Goal: Task Accomplishment & Management: Manage account settings

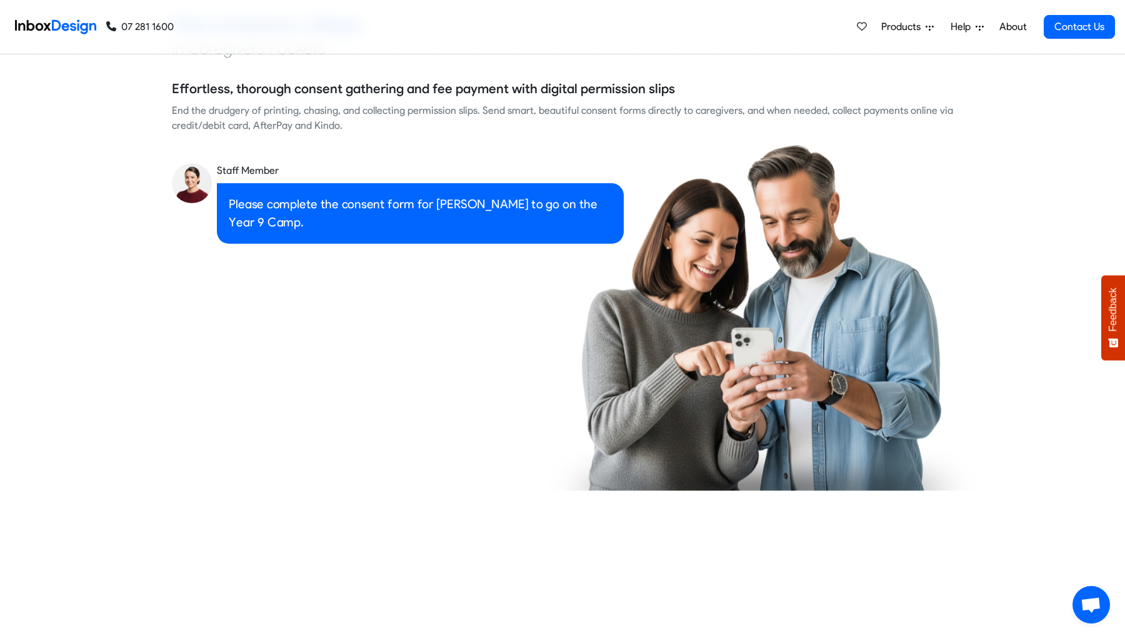
checkbox input "true"
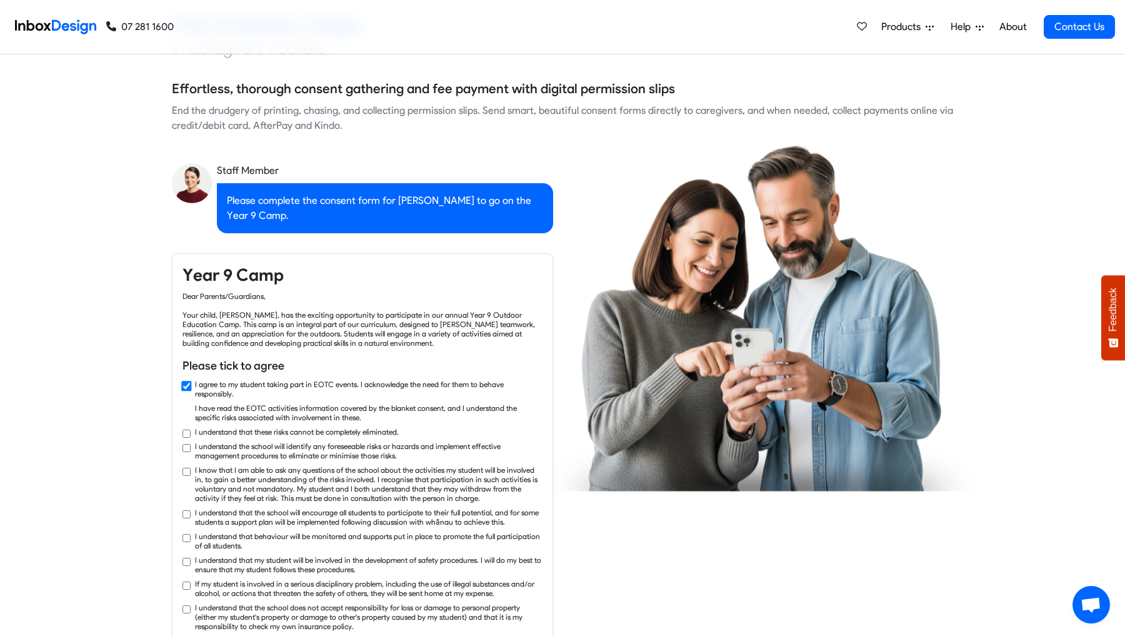
checkbox input "true"
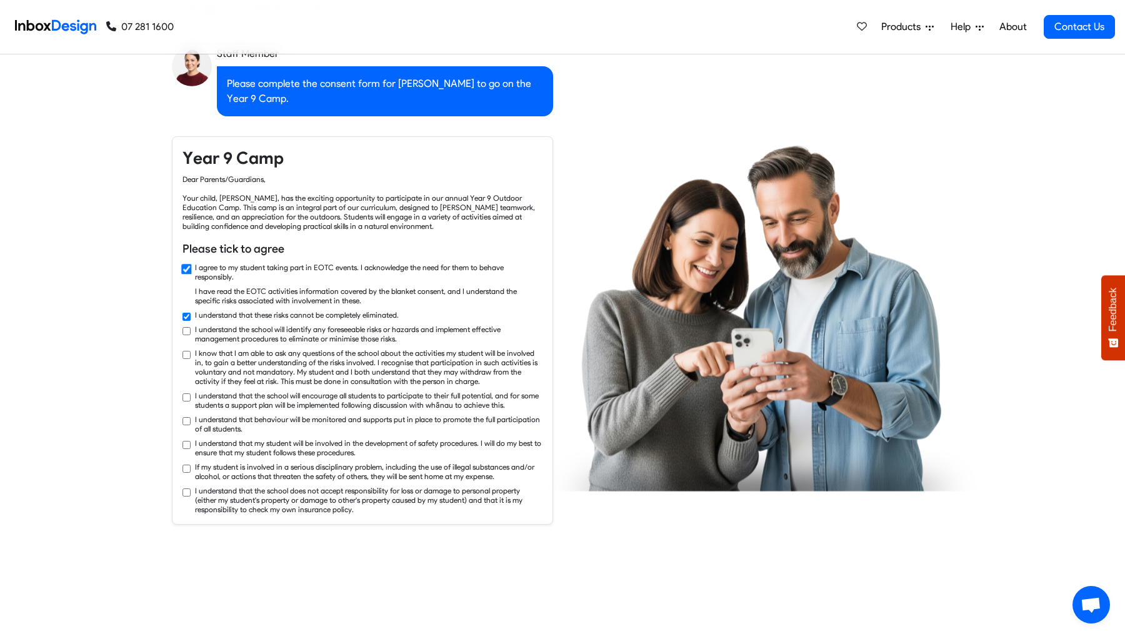
checkbox input "true"
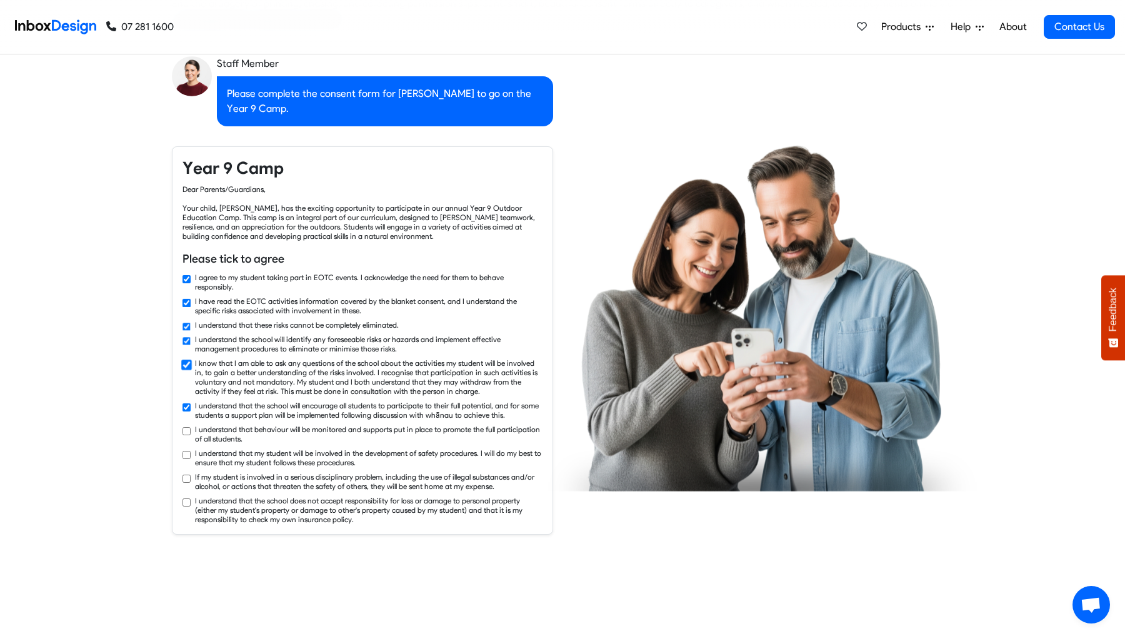
checkbox input "true"
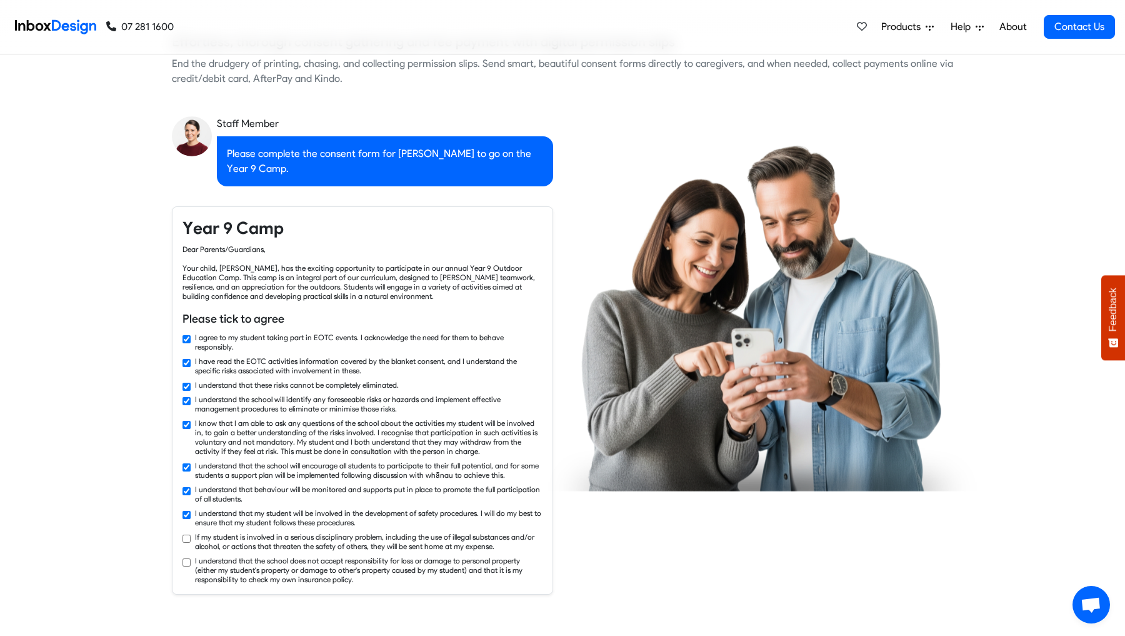
scroll to position [1264, 0]
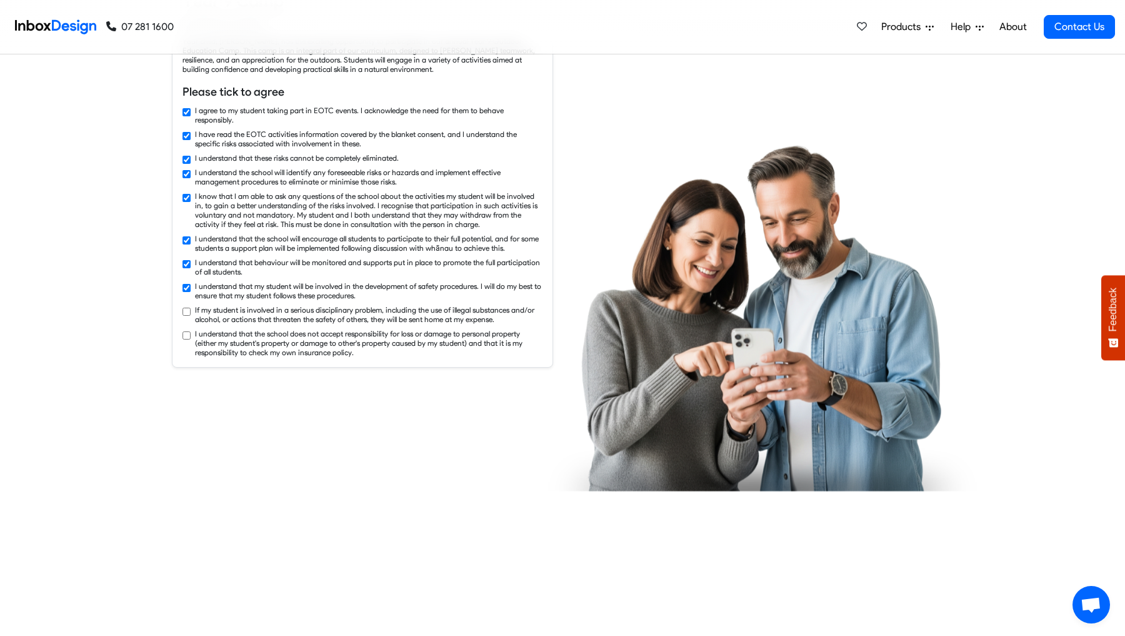
checkbox input "true"
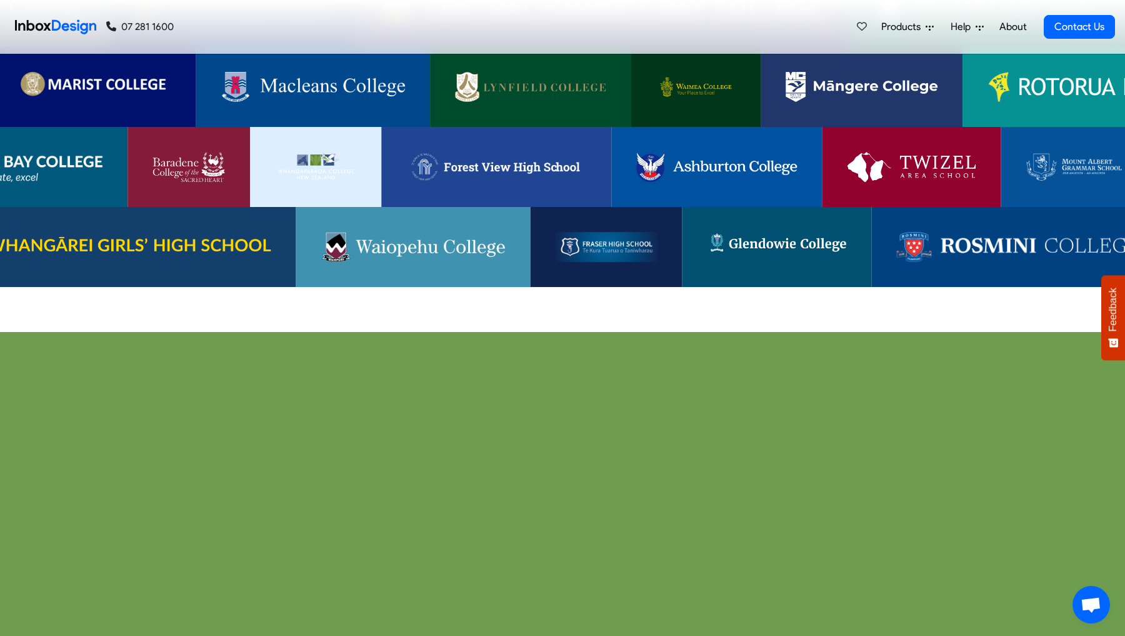
scroll to position [2907, 0]
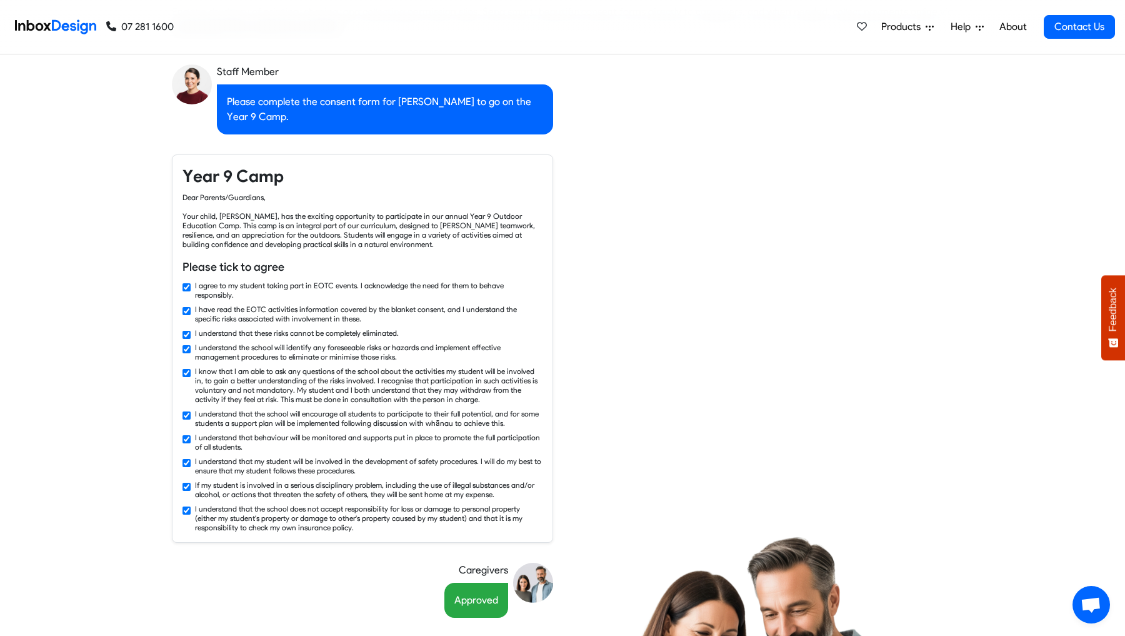
checkbox input "false"
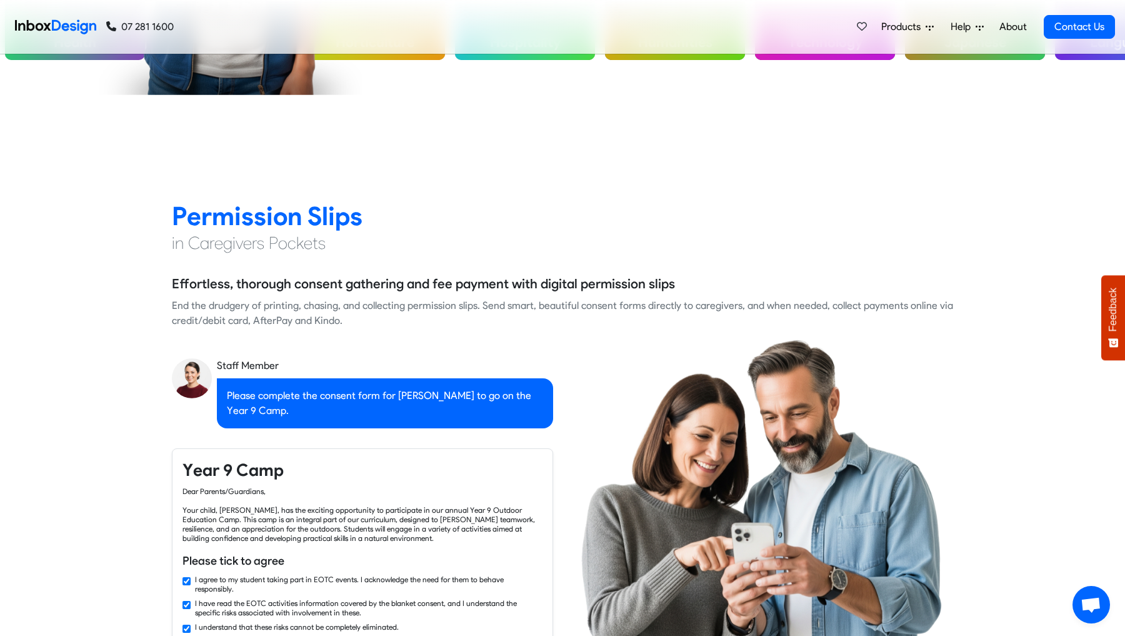
checkbox input "false"
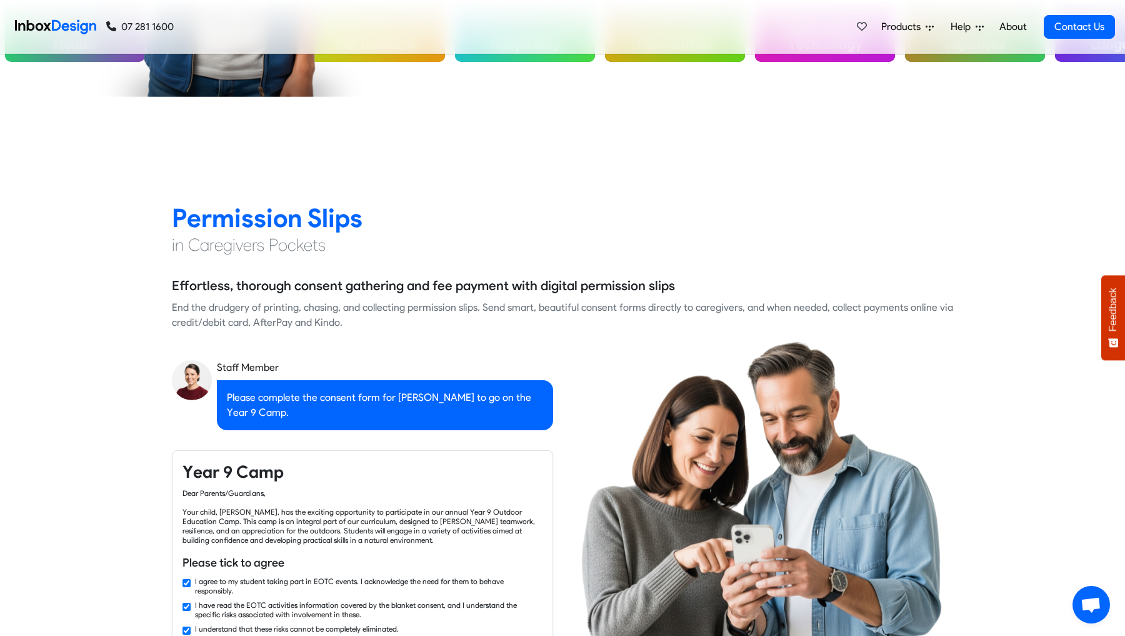
checkbox input "false"
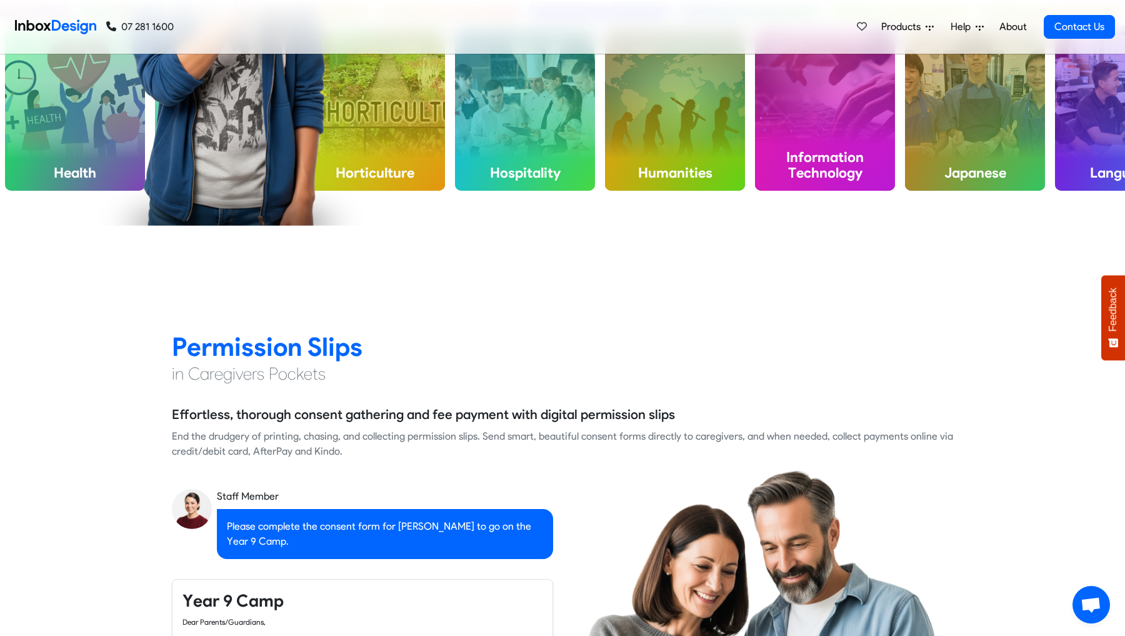
checkbox input "false"
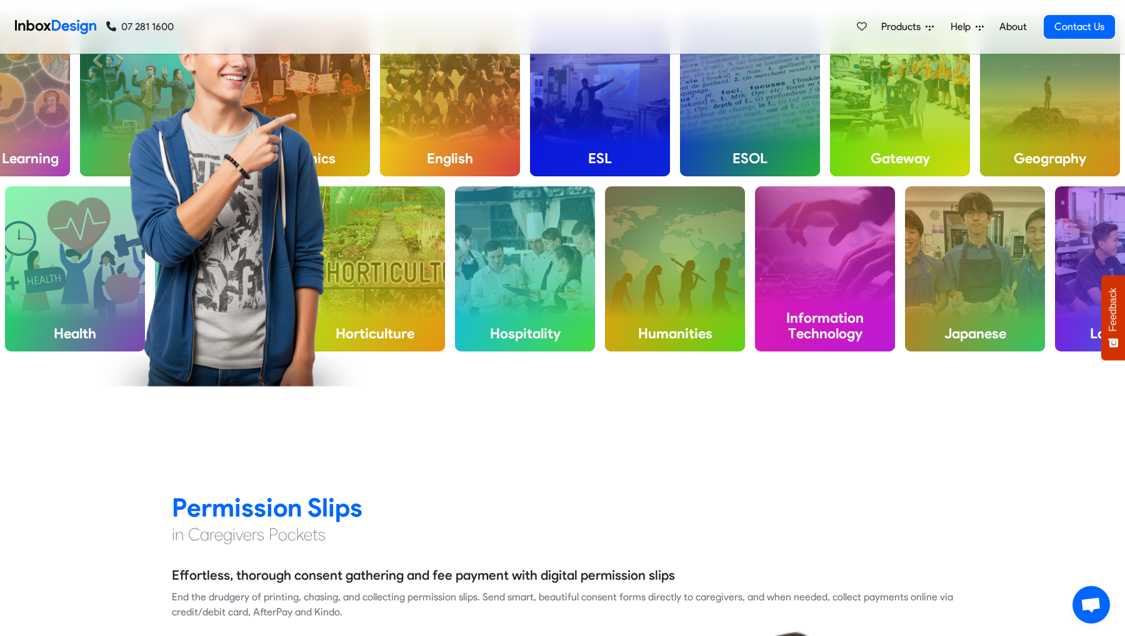
checkbox input "false"
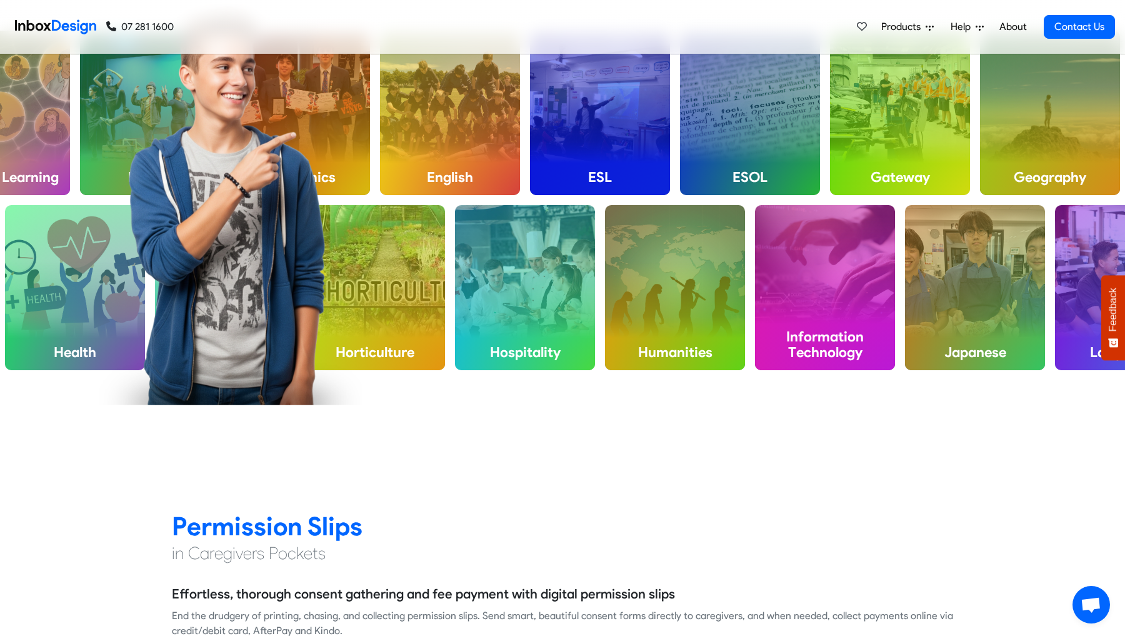
checkbox input "false"
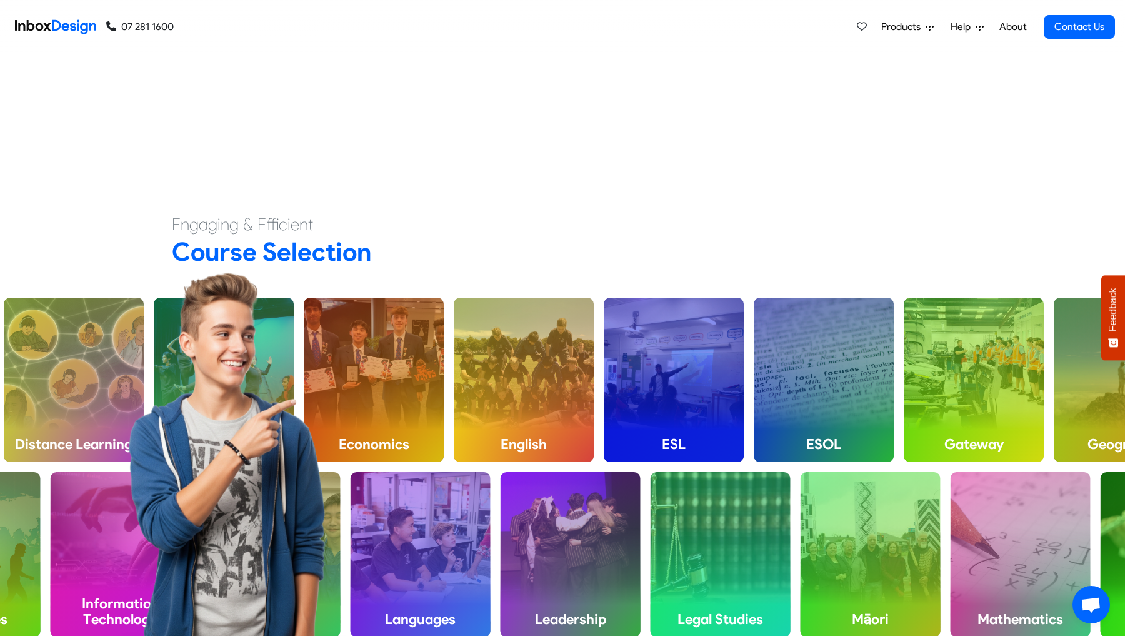
checkbox input "false"
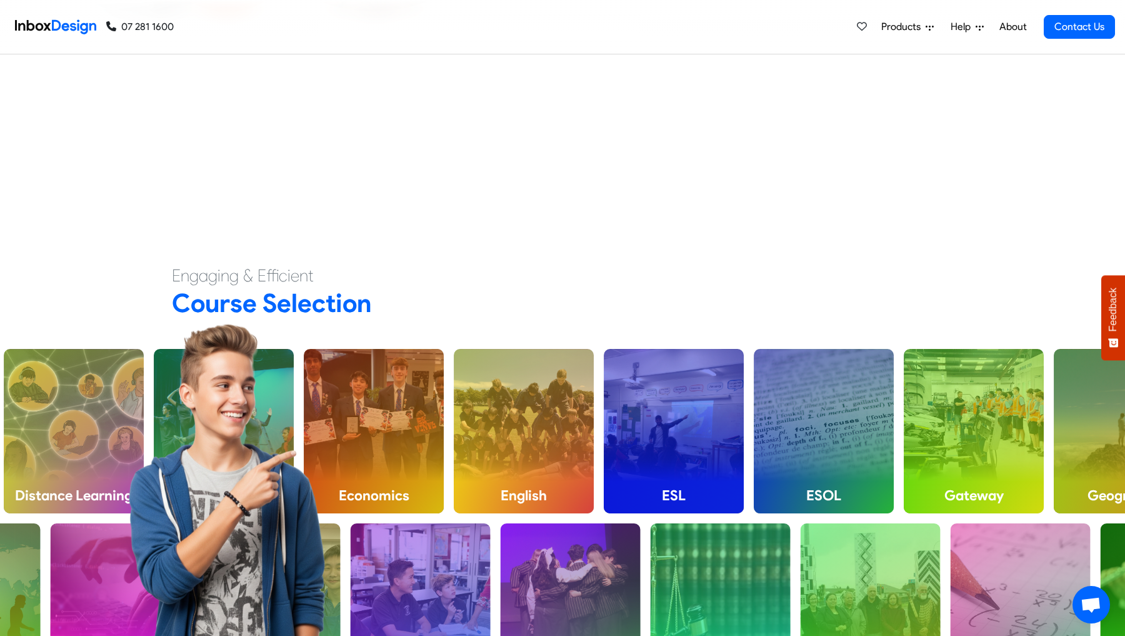
checkbox input "false"
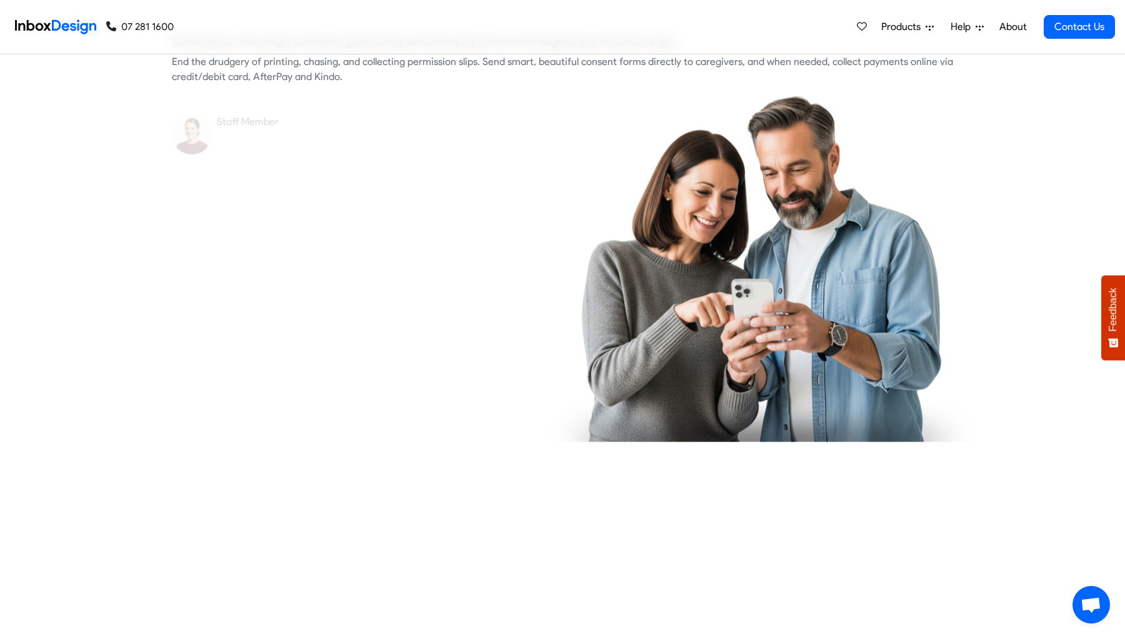
checkbox input "true"
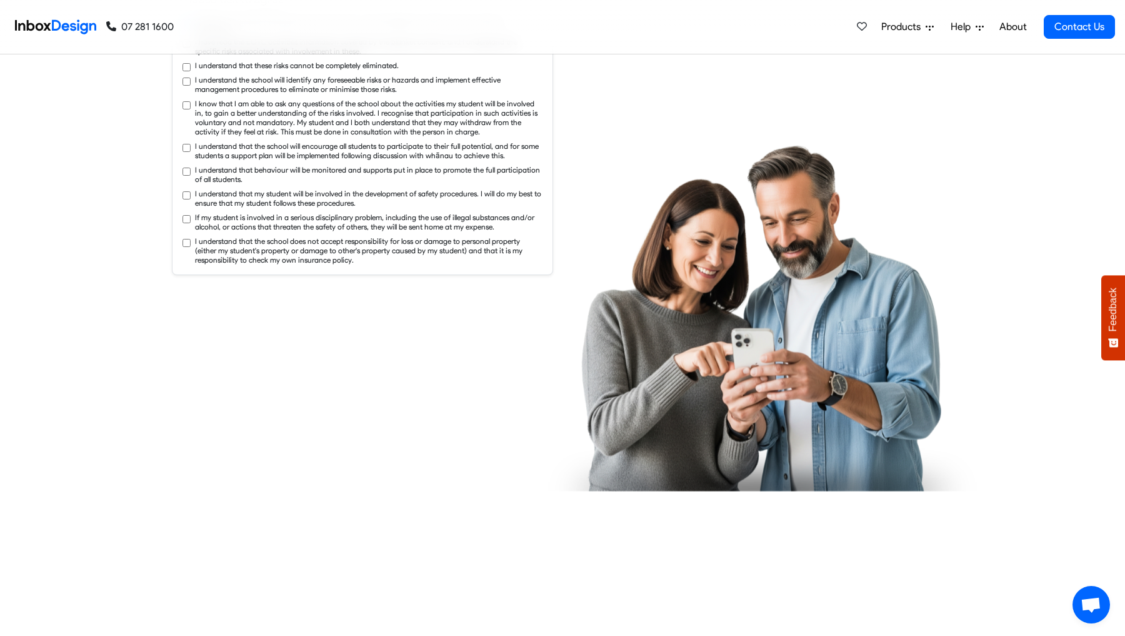
checkbox input "true"
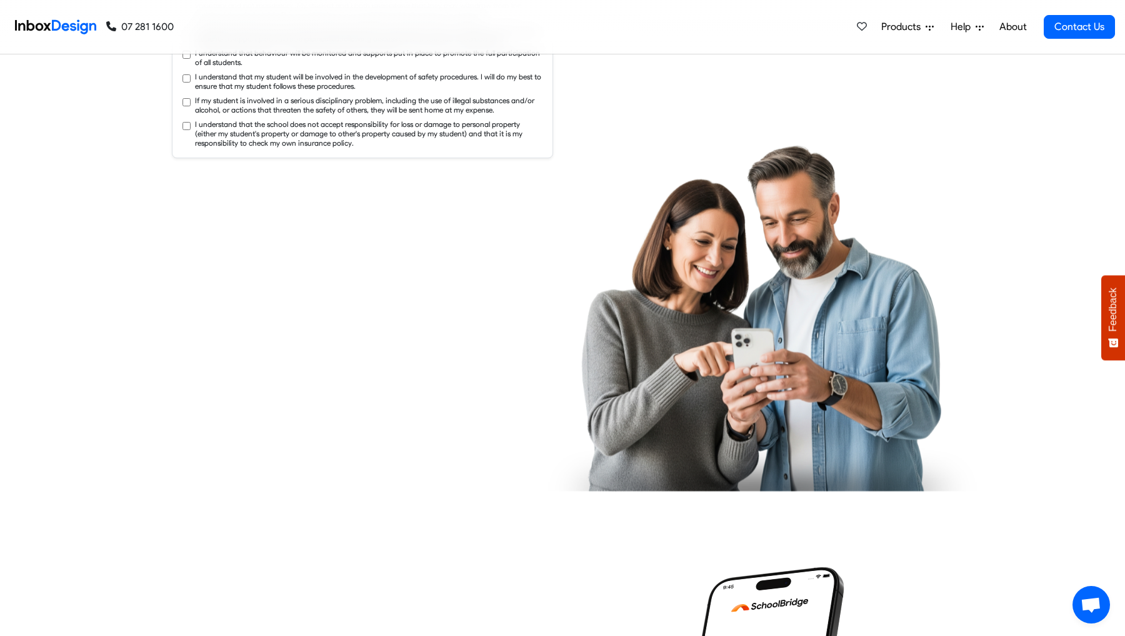
checkbox input "true"
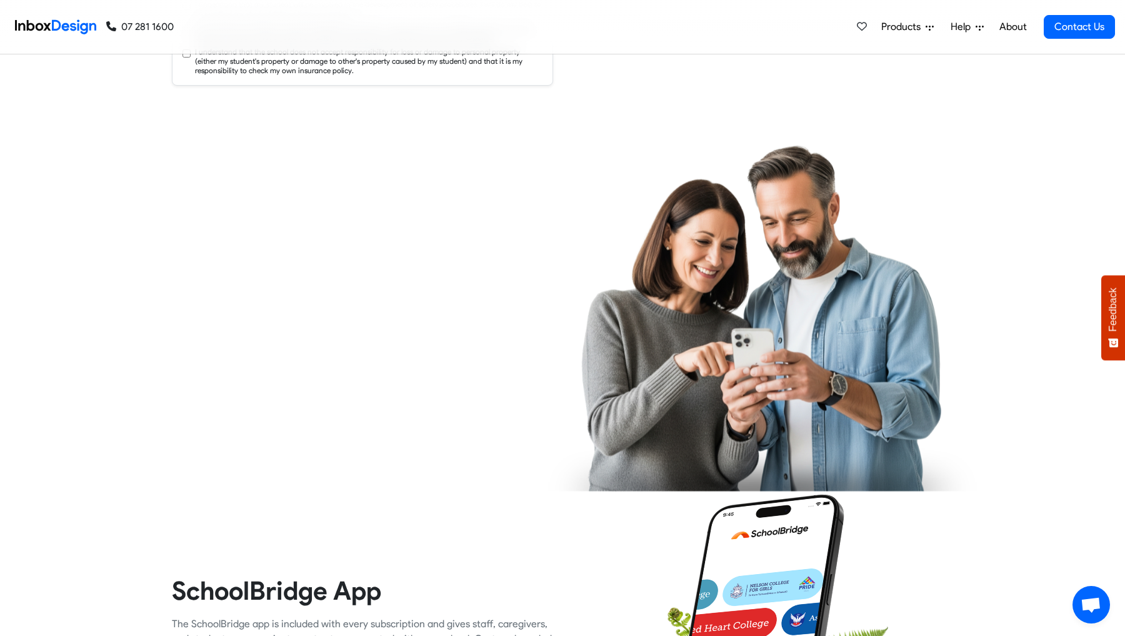
checkbox input "true"
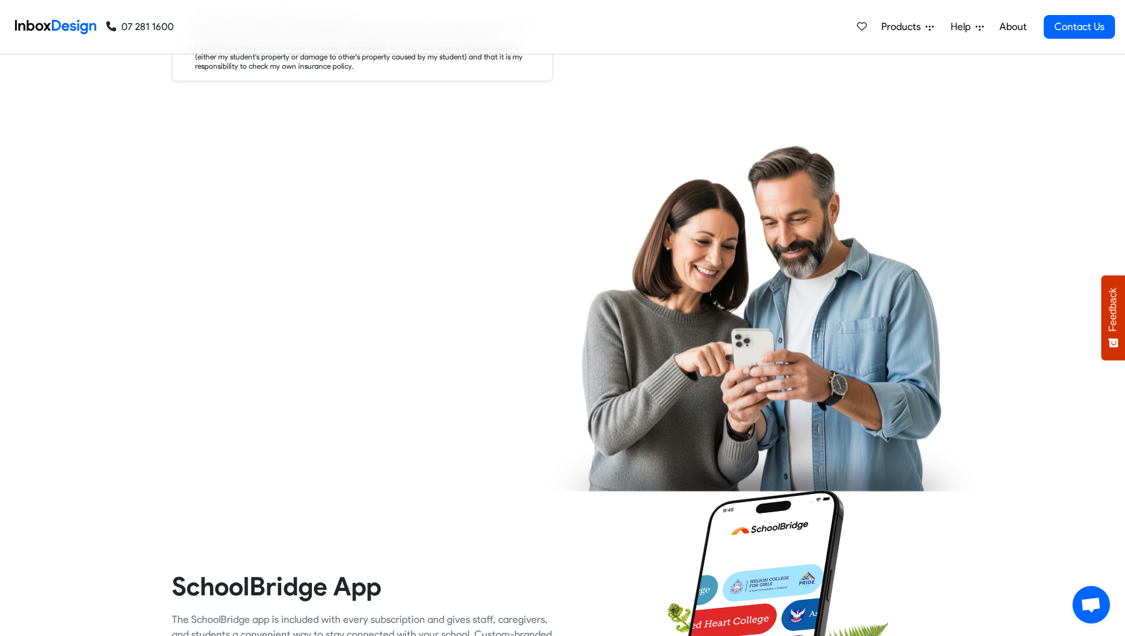
checkbox input "true"
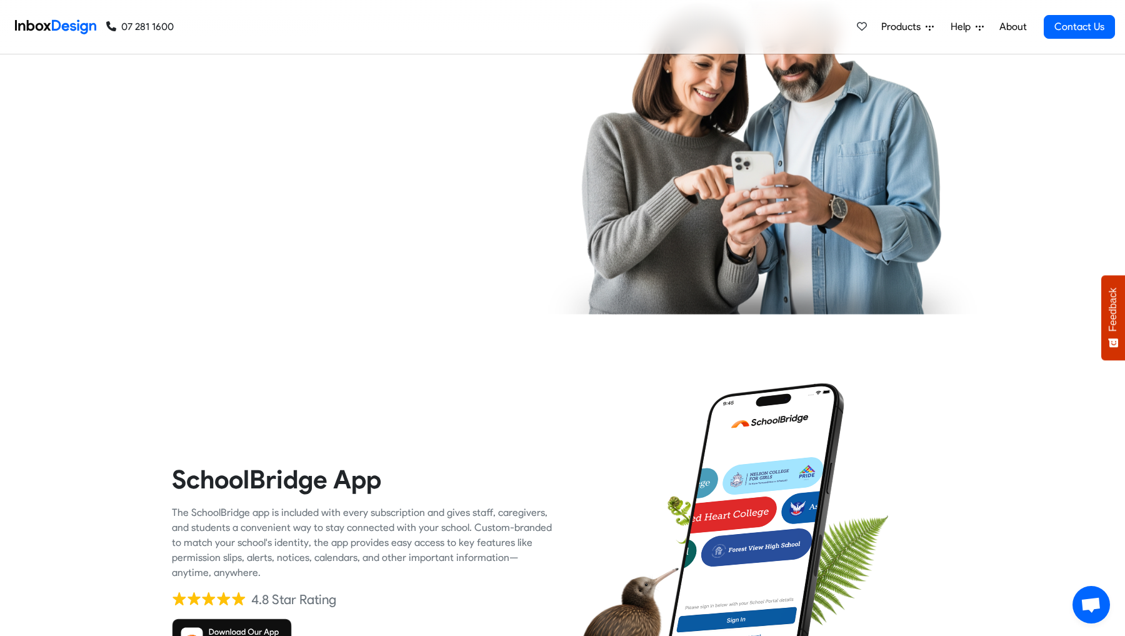
checkbox input "true"
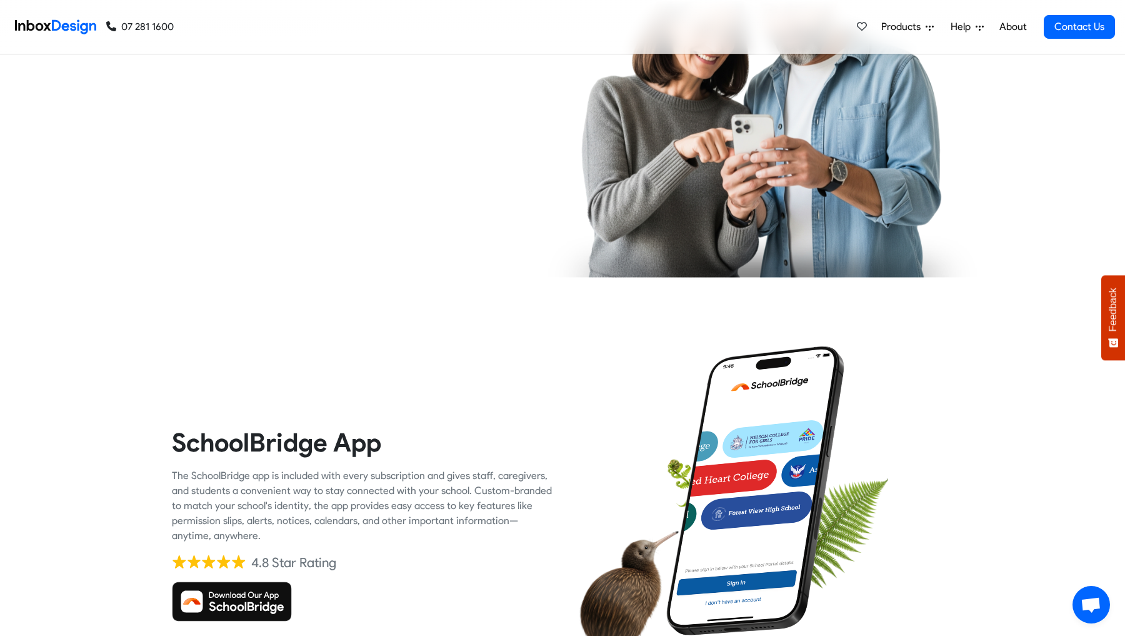
checkbox input "true"
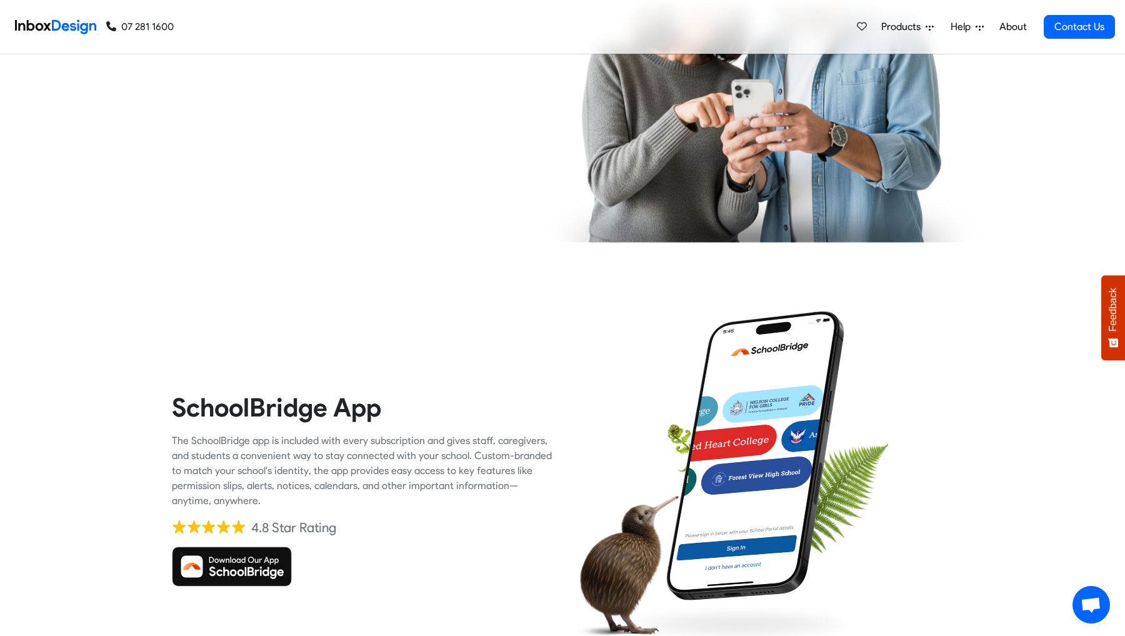
checkbox input "true"
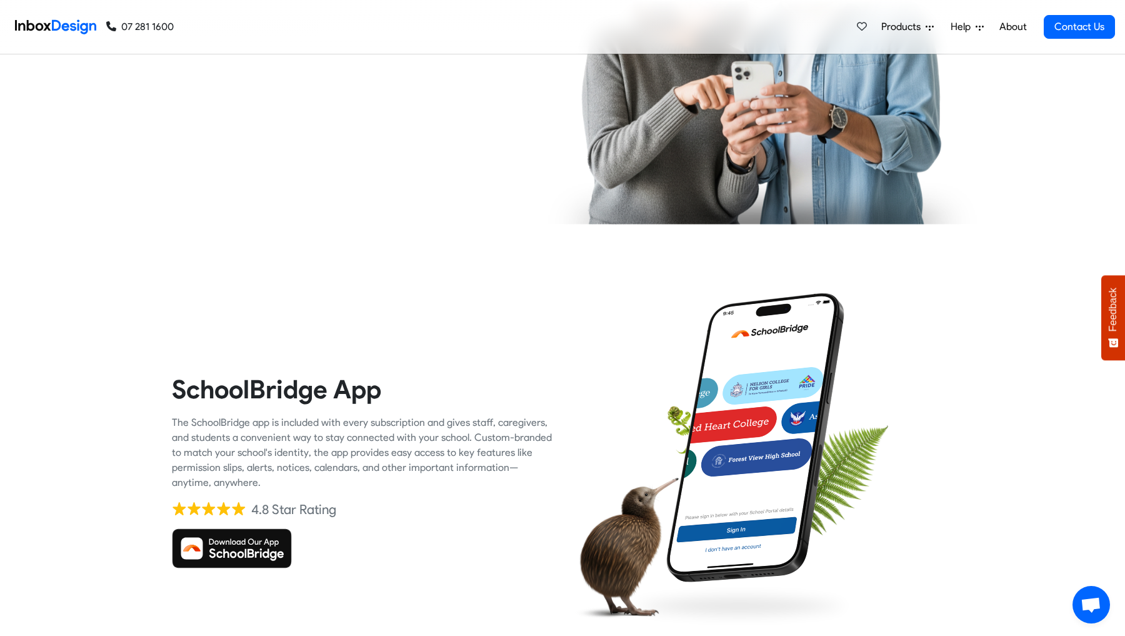
checkbox input "true"
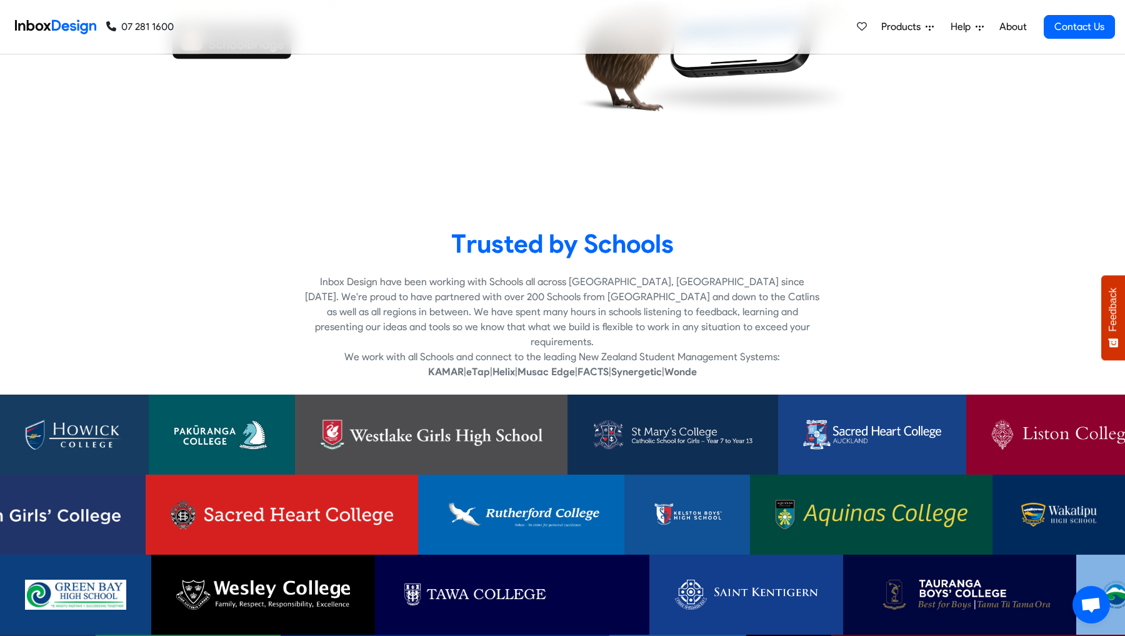
checkbox input "true"
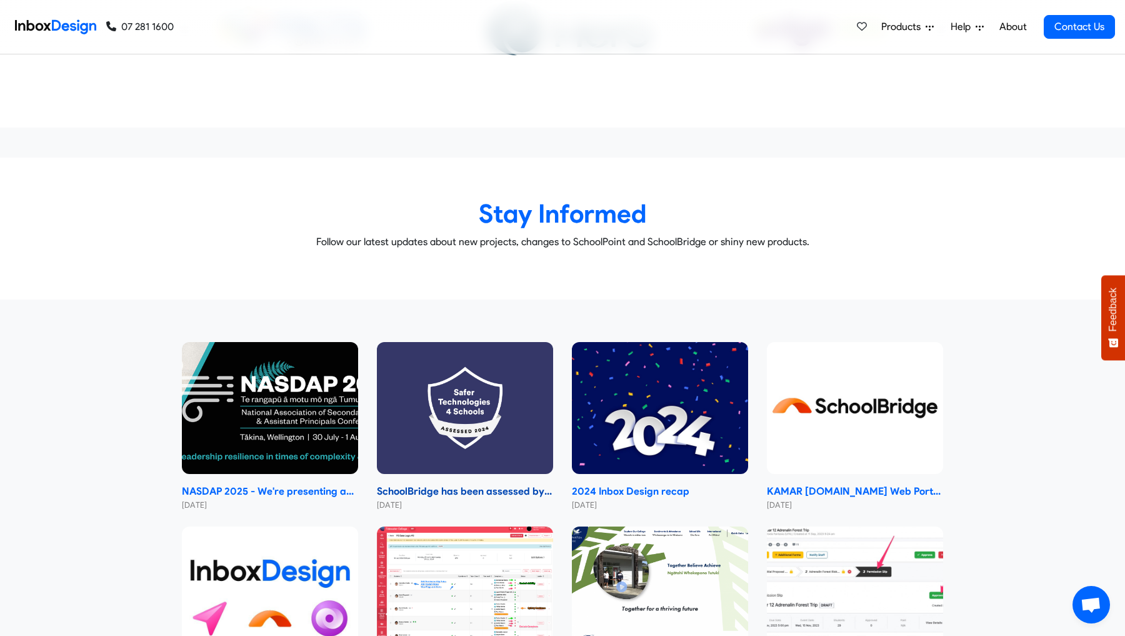
scroll to position [5705, 0]
